Goal: Download file/media

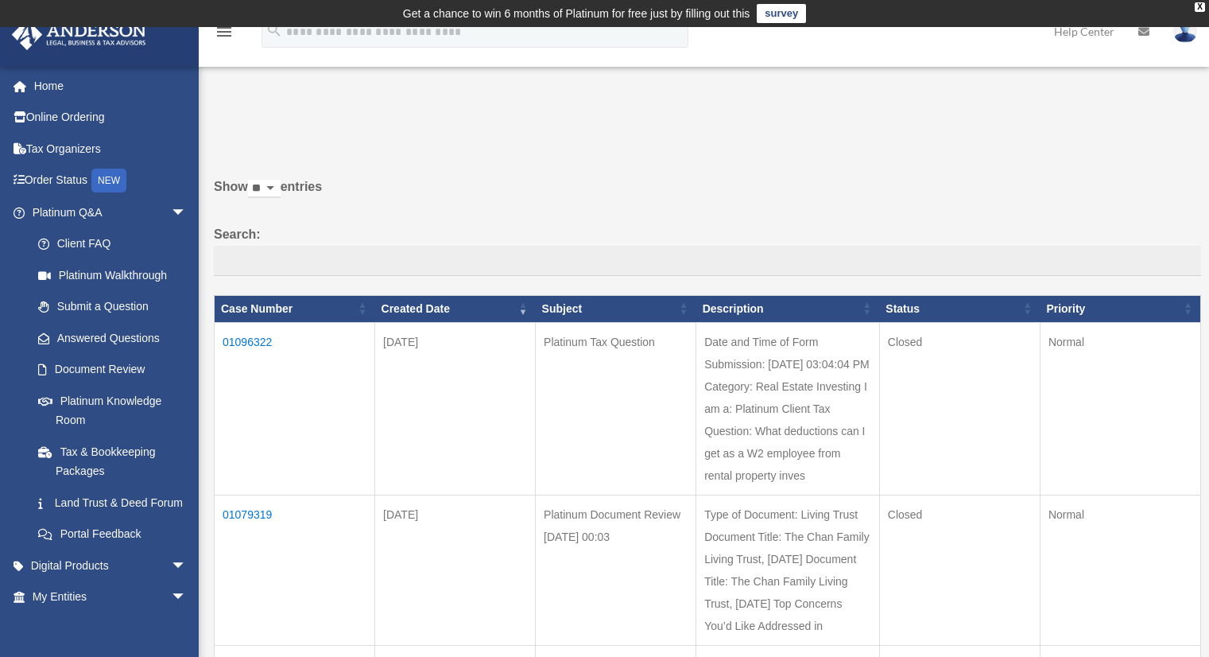
scroll to position [95, 0]
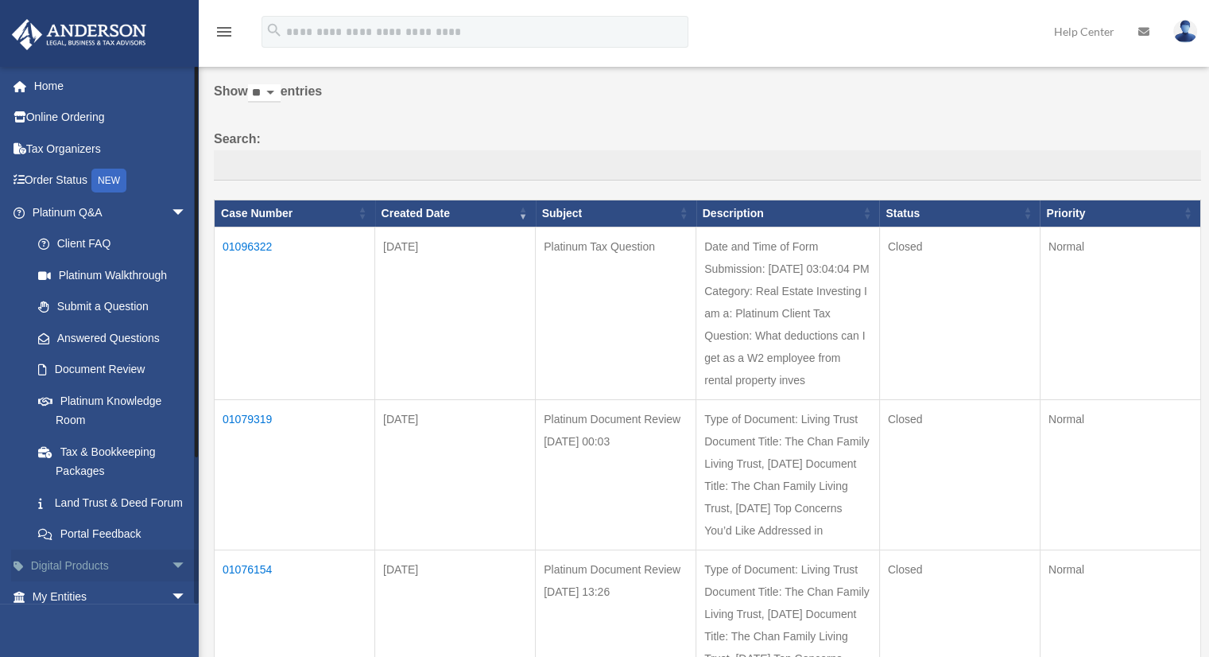
click at [171, 580] on span "arrow_drop_down" at bounding box center [187, 565] width 32 height 33
click at [171, 212] on span "arrow_drop_down" at bounding box center [187, 212] width 32 height 33
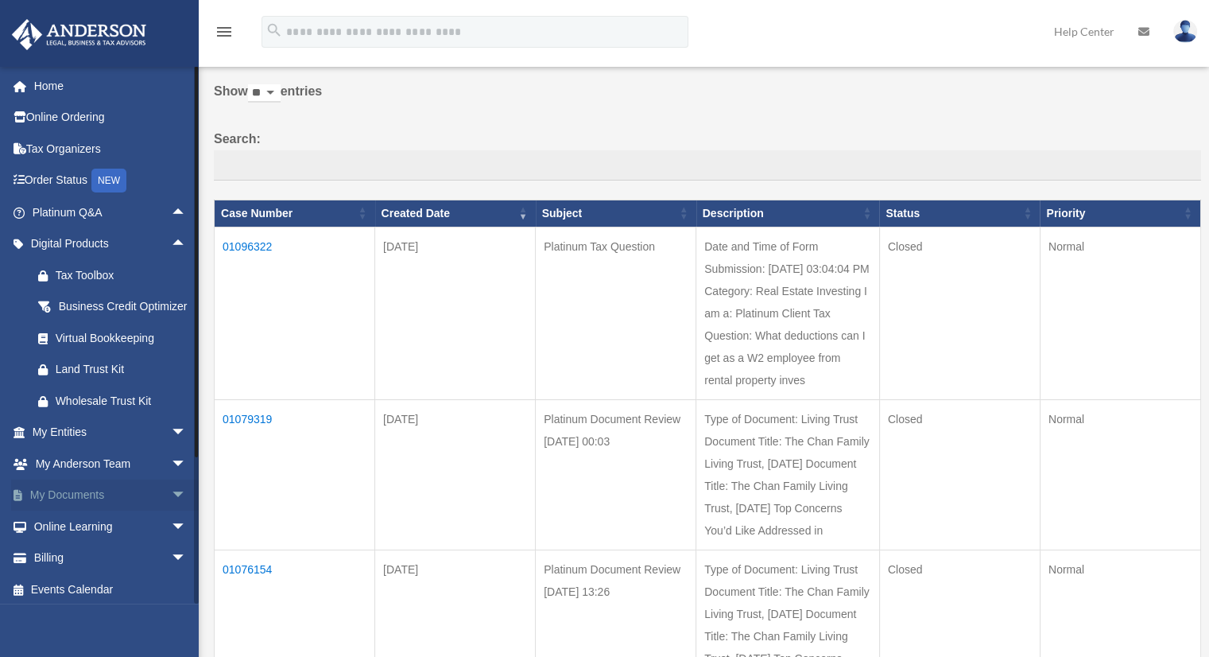
click at [86, 508] on link "My Documents arrow_drop_down" at bounding box center [111, 495] width 200 height 32
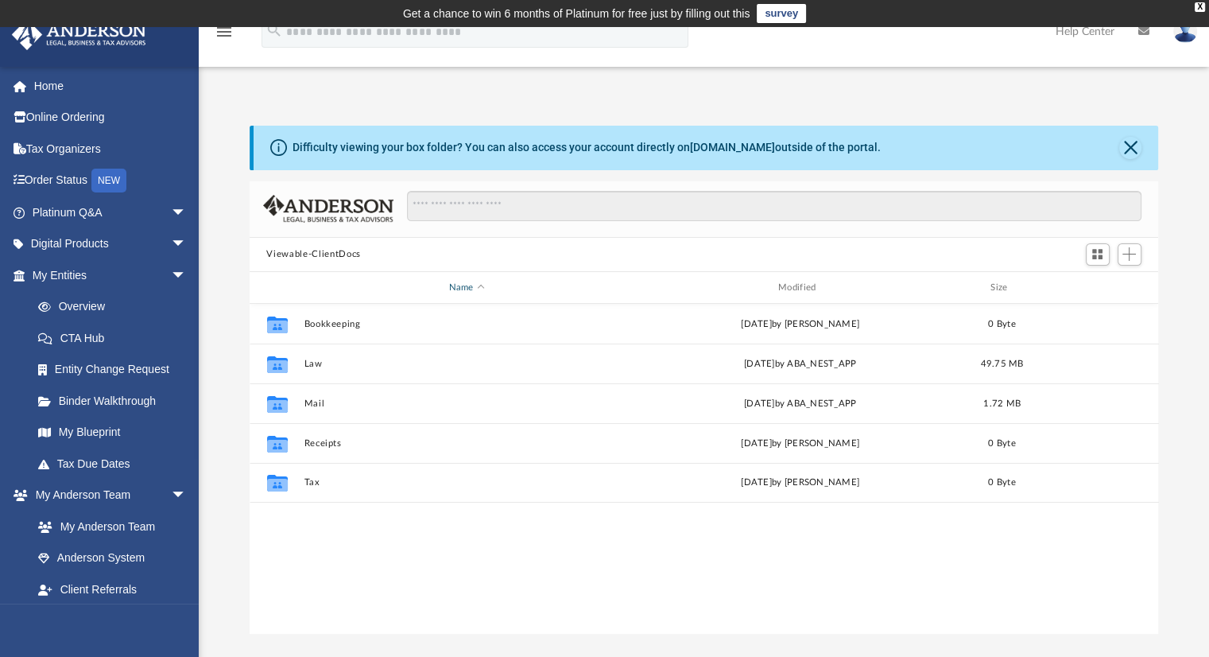
scroll to position [349, 897]
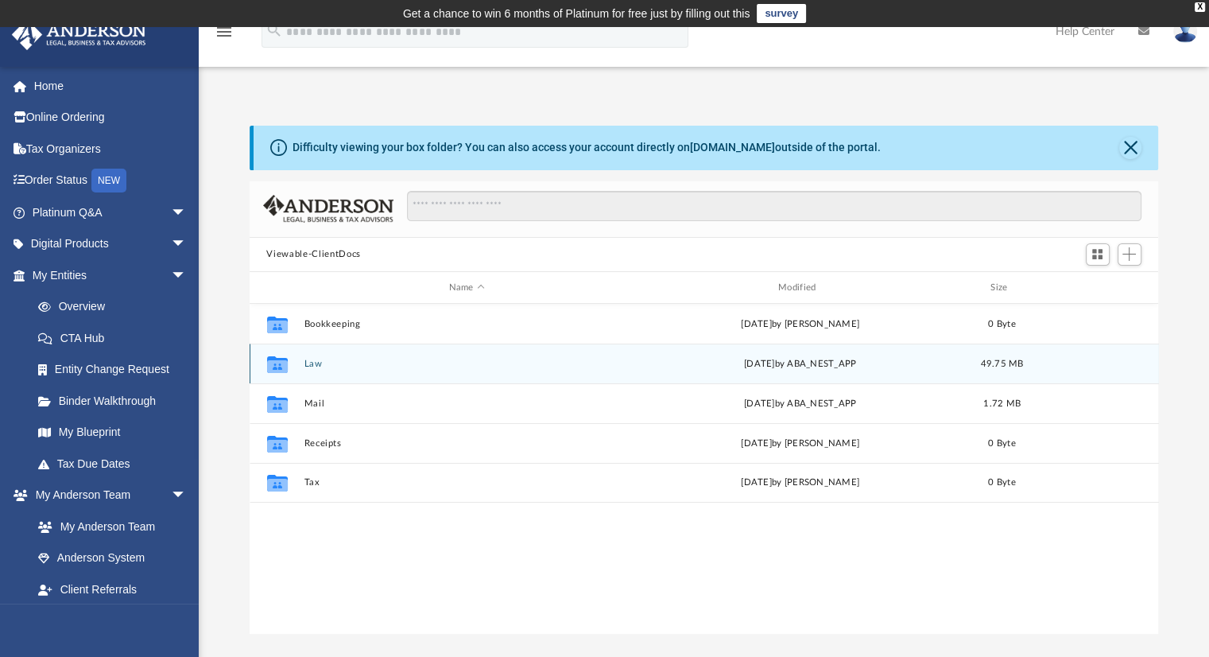
click at [312, 360] on button "Law" at bounding box center [467, 364] width 326 height 10
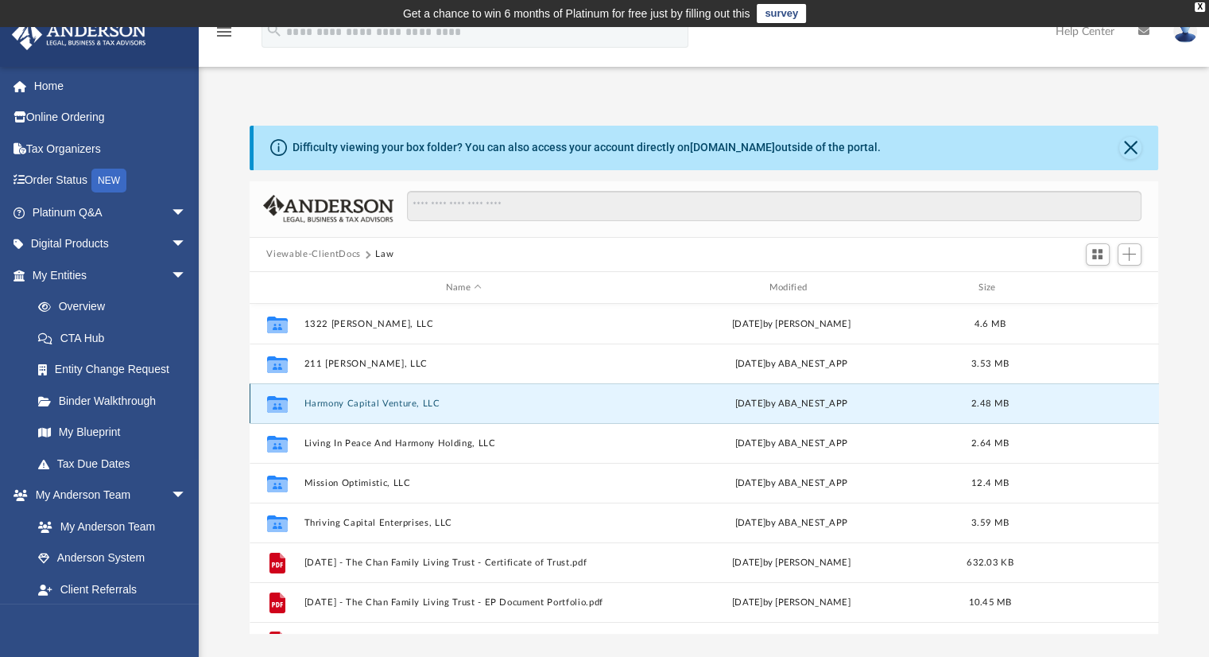
click at [391, 407] on button "Harmony Capital Venture, LLC" at bounding box center [464, 403] width 320 height 10
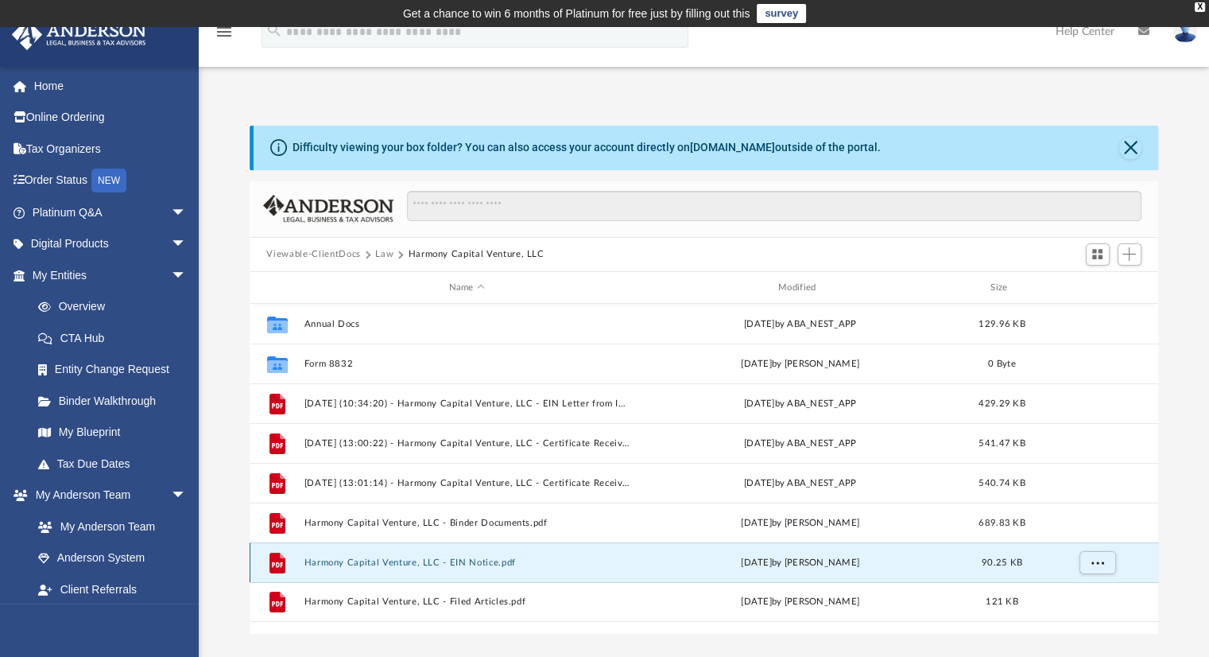
click at [483, 563] on button "Harmony Capital Venture, LLC - EIN Notice.pdf" at bounding box center [467, 562] width 326 height 10
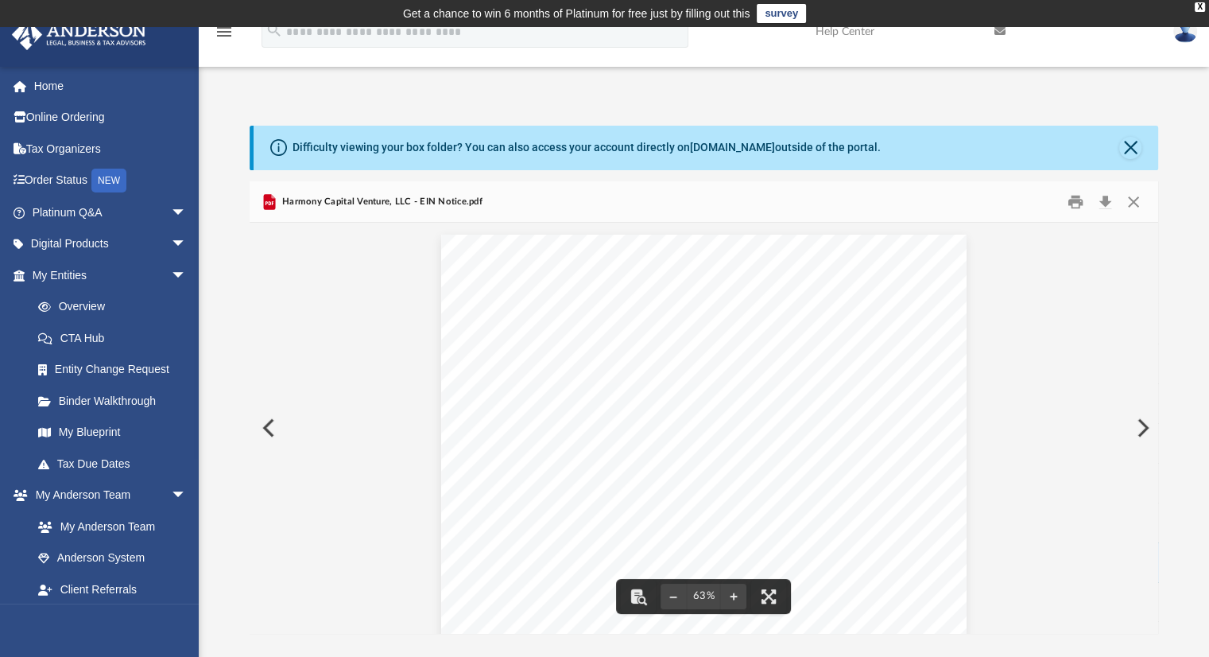
click at [834, 301] on div "Page 1" at bounding box center [704, 438] width 526 height 406
click at [1105, 201] on button "Download" at bounding box center [1106, 201] width 29 height 25
click at [1128, 150] on button "Close" at bounding box center [1130, 148] width 22 height 22
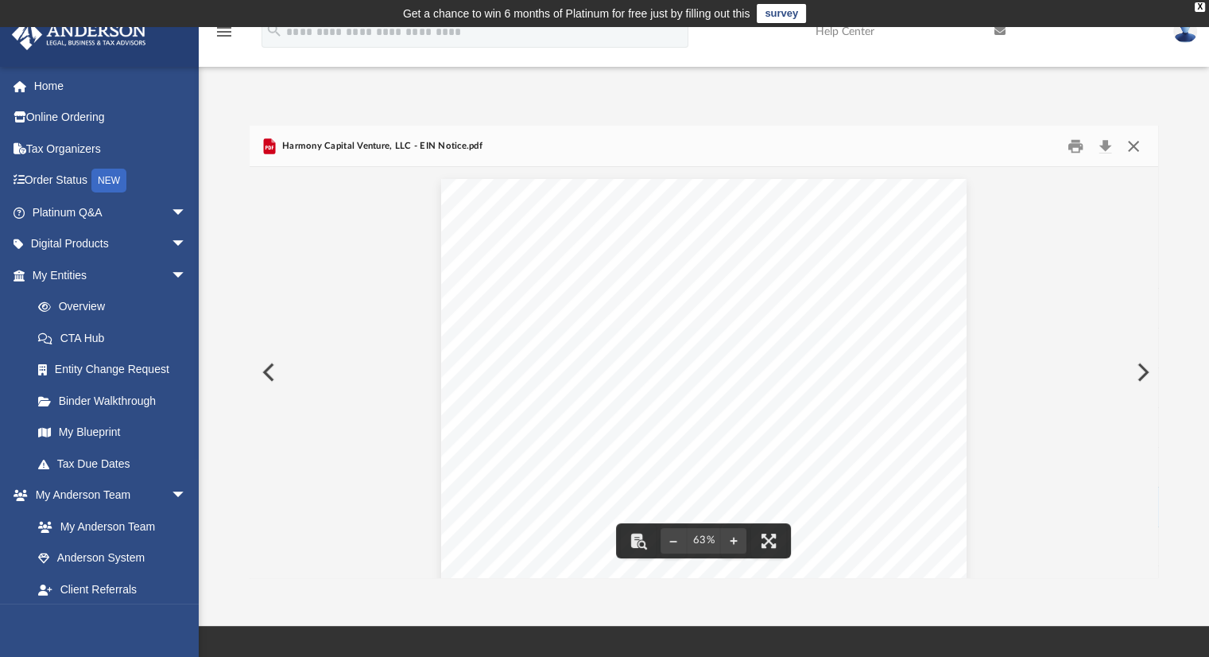
click at [1136, 144] on button "Close" at bounding box center [1133, 146] width 29 height 25
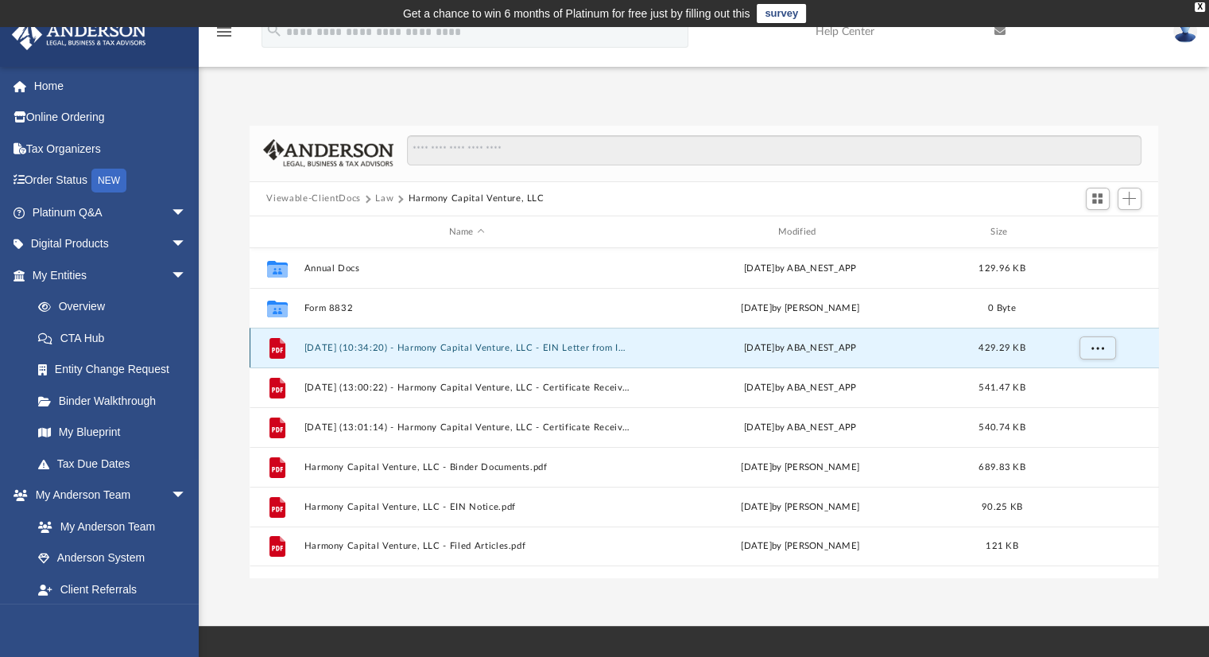
click at [601, 347] on button "2025.07.25 (10:34:20) - Harmony Capital Venture, LLC - EIN Letter from IRS.pdf" at bounding box center [467, 348] width 326 height 10
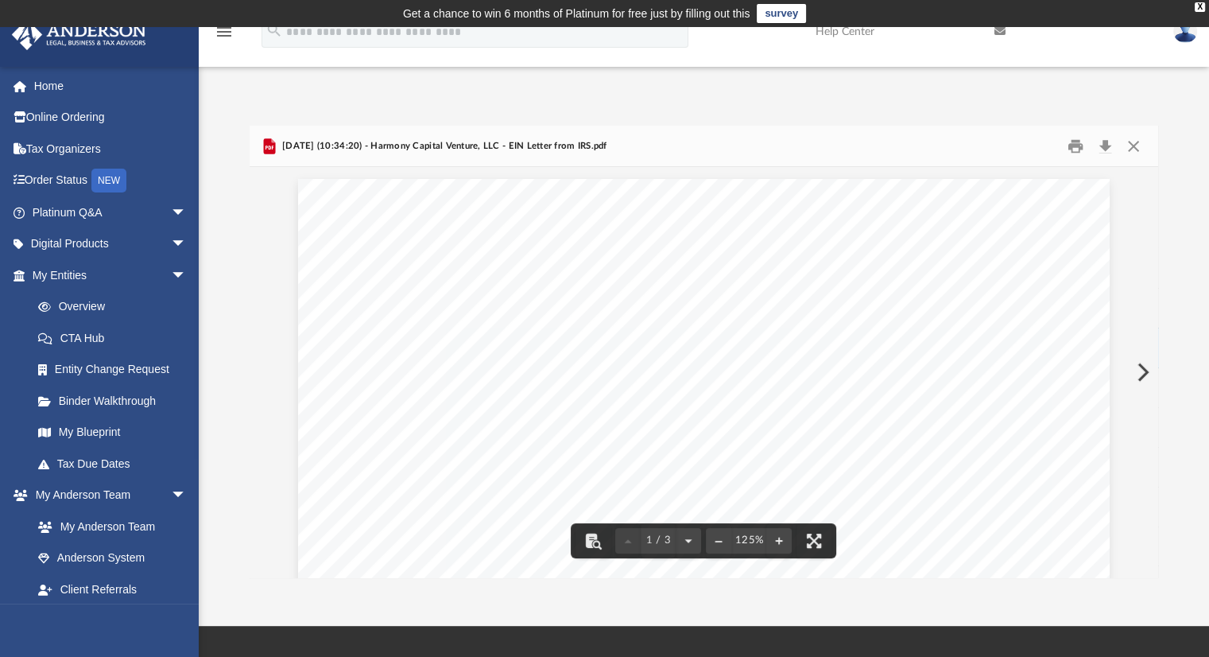
click at [1097, 149] on button "Download" at bounding box center [1106, 146] width 29 height 25
